Goal: Find specific page/section: Locate a particular part of the current website

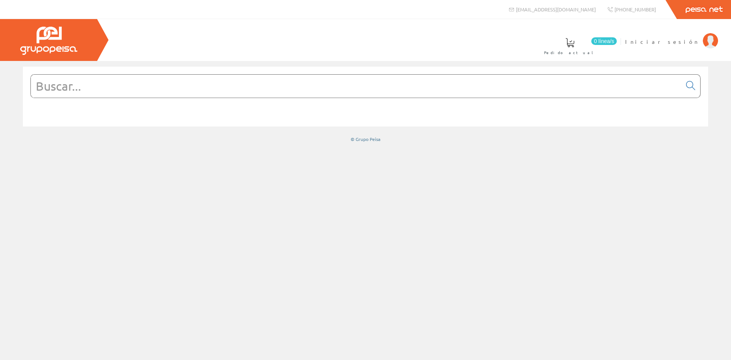
click at [74, 89] on input "text" at bounding box center [356, 86] width 651 height 23
click at [699, 45] on span "Iniciar sesión" at bounding box center [662, 42] width 74 height 8
click at [43, 88] on input "text" at bounding box center [356, 86] width 651 height 23
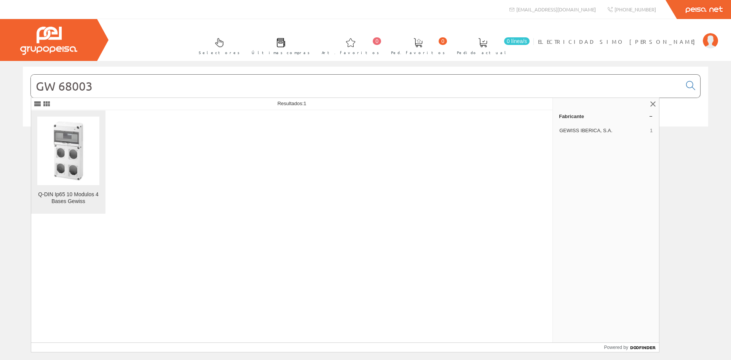
type input "GW 68003"
click at [77, 204] on div "Q-DIN Ip65 10 Modulos 4 Bases Gewiss" at bounding box center [68, 198] width 62 height 14
click at [94, 87] on input "GW 68003" at bounding box center [356, 86] width 651 height 23
type input "GW 62392"
click at [73, 151] on figure at bounding box center [68, 151] width 62 height 69
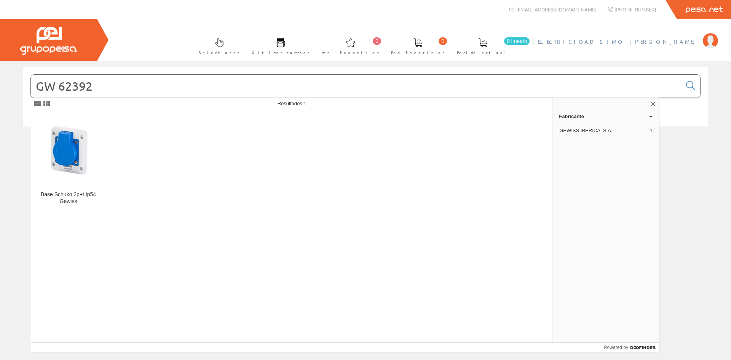
click at [706, 38] on img at bounding box center [710, 40] width 15 height 15
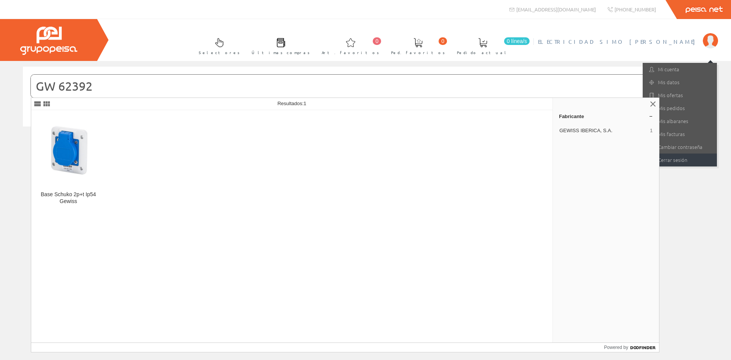
click at [683, 162] on link "Cerrar sesión" at bounding box center [680, 159] width 74 height 13
